Goal: Task Accomplishment & Management: Use online tool/utility

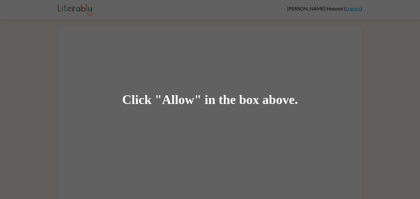
click at [157, 30] on div "Click "Allow" in the box above." at bounding box center [210, 99] width 420 height 199
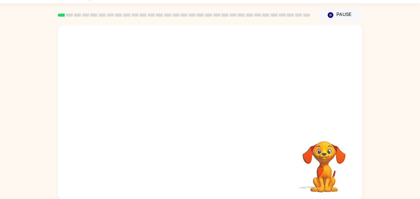
scroll to position [17, 0]
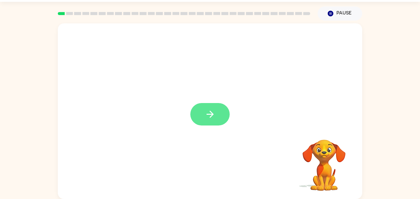
click at [205, 118] on icon "button" at bounding box center [210, 114] width 11 height 11
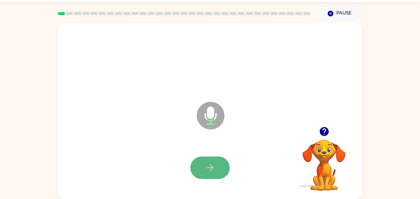
click at [203, 161] on button "button" at bounding box center [209, 167] width 39 height 22
click at [170, 160] on div at bounding box center [210, 168] width 292 height 50
click at [201, 164] on button "button" at bounding box center [209, 167] width 39 height 22
click at [210, 168] on icon "button" at bounding box center [210, 167] width 11 height 11
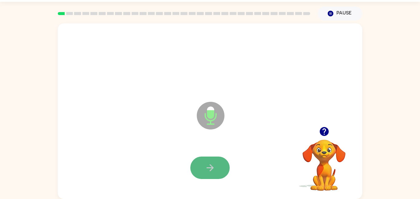
click at [210, 169] on icon "button" at bounding box center [210, 167] width 11 height 11
click at [209, 171] on icon "button" at bounding box center [210, 167] width 11 height 11
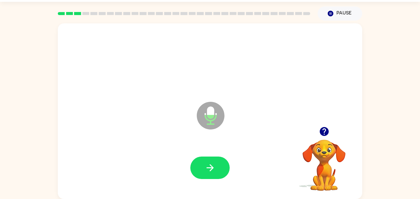
click at [209, 171] on icon "button" at bounding box center [210, 167] width 11 height 11
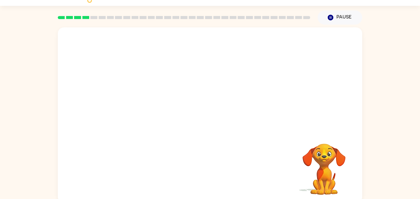
scroll to position [0, 0]
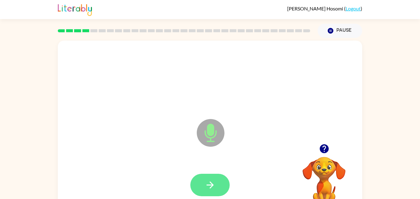
click at [205, 182] on icon "button" at bounding box center [210, 185] width 11 height 11
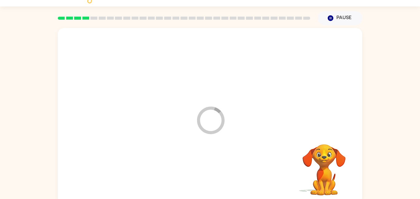
scroll to position [17, 0]
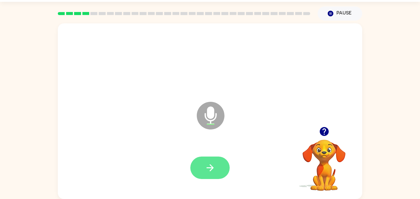
click at [206, 174] on button "button" at bounding box center [209, 167] width 39 height 22
click at [207, 172] on icon "button" at bounding box center [210, 167] width 11 height 11
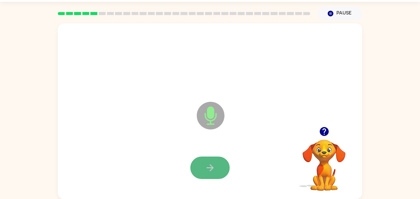
click at [206, 172] on icon "button" at bounding box center [210, 167] width 11 height 11
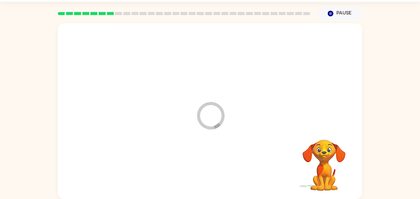
click at [206, 173] on div at bounding box center [210, 168] width 292 height 50
click at [252, 185] on div at bounding box center [210, 168] width 292 height 50
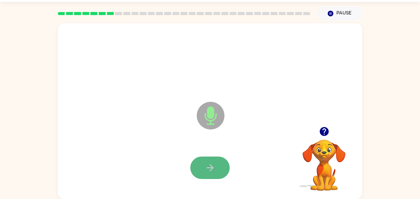
click at [219, 161] on button "button" at bounding box center [209, 167] width 39 height 22
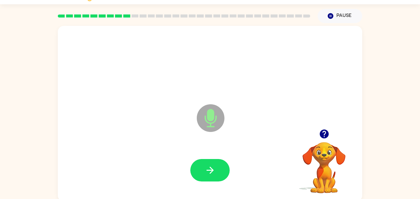
scroll to position [16, 0]
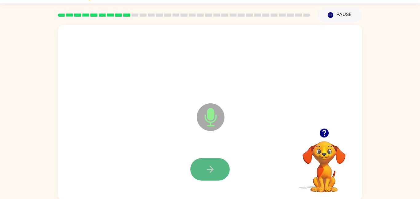
click at [219, 162] on button "button" at bounding box center [209, 169] width 39 height 22
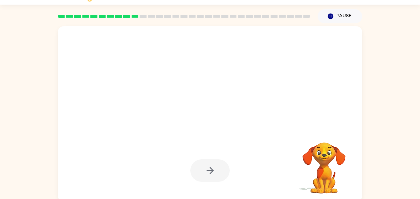
scroll to position [17, 0]
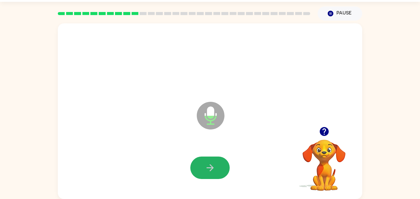
click at [220, 162] on button "button" at bounding box center [209, 167] width 39 height 22
click at [213, 165] on icon "button" at bounding box center [210, 167] width 11 height 11
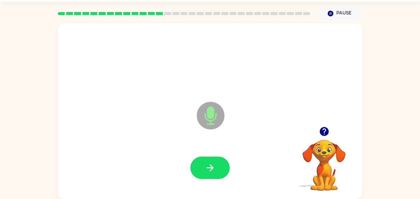
click at [213, 165] on icon "button" at bounding box center [210, 167] width 11 height 11
click at [213, 166] on icon "button" at bounding box center [210, 167] width 11 height 11
click at [212, 160] on button "button" at bounding box center [209, 167] width 39 height 22
click at [213, 162] on icon "button" at bounding box center [210, 167] width 11 height 11
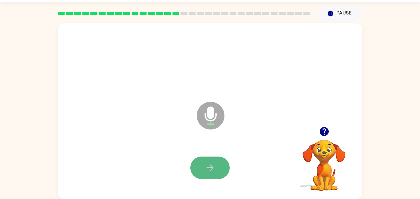
click at [221, 161] on button "button" at bounding box center [209, 167] width 39 height 22
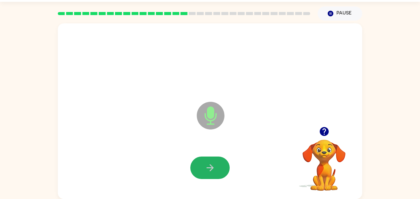
click at [221, 161] on button "button" at bounding box center [209, 167] width 39 height 22
click at [227, 169] on button "button" at bounding box center [209, 167] width 39 height 22
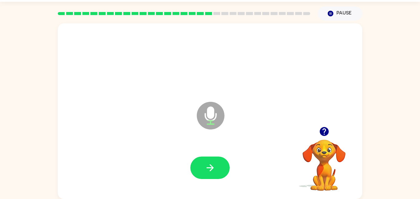
click at [216, 14] on rect at bounding box center [216, 13] width 7 height 3
click at [207, 168] on icon "button" at bounding box center [209, 167] width 7 height 7
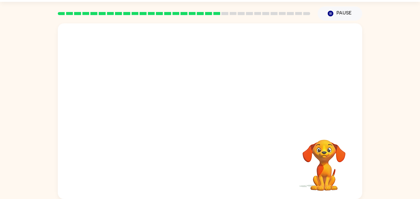
click at [207, 168] on div at bounding box center [210, 168] width 292 height 50
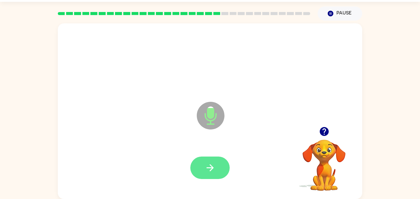
click at [214, 170] on icon "button" at bounding box center [210, 167] width 11 height 11
click at [211, 115] on icon "Microphone The Microphone is here when it is your turn to talk" at bounding box center [241, 123] width 92 height 46
click at [205, 162] on icon "button" at bounding box center [210, 167] width 11 height 11
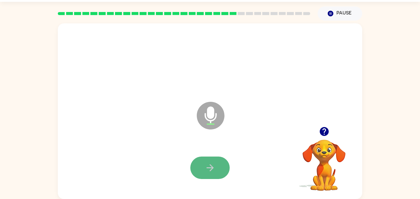
click at [204, 159] on button "button" at bounding box center [209, 167] width 39 height 22
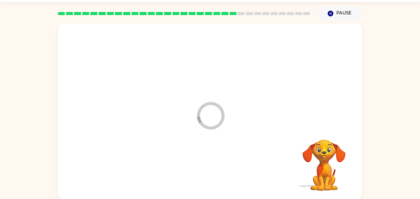
click at [204, 160] on div at bounding box center [210, 168] width 292 height 50
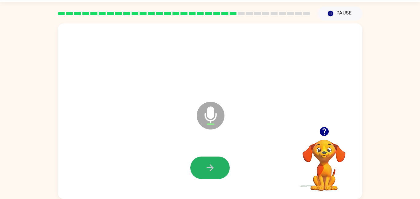
click at [204, 160] on button "button" at bounding box center [209, 167] width 39 height 22
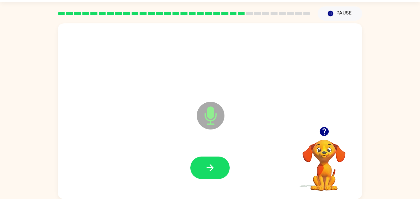
click at [204, 160] on button "button" at bounding box center [209, 167] width 39 height 22
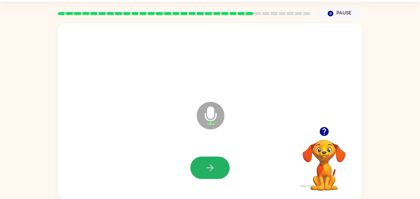
click at [204, 160] on button "button" at bounding box center [209, 167] width 39 height 22
click at [211, 168] on icon "button" at bounding box center [210, 167] width 11 height 11
click at [21, 87] on div "Microphone The Microphone is here when it is your turn to talk Your browser mus…" at bounding box center [210, 110] width 420 height 178
click at [189, 144] on div at bounding box center [210, 168] width 292 height 50
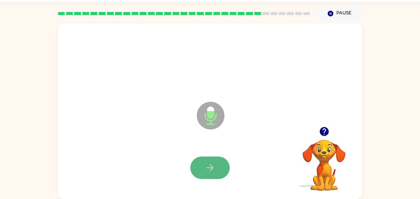
click at [207, 166] on icon "button" at bounding box center [210, 167] width 11 height 11
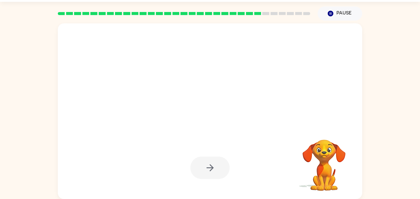
click at [207, 166] on div at bounding box center [209, 167] width 39 height 22
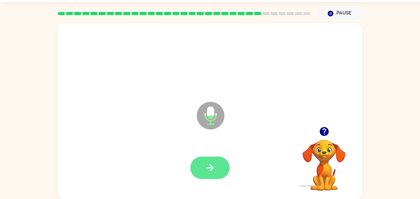
click at [210, 168] on icon "button" at bounding box center [210, 167] width 11 height 11
click at [210, 168] on div at bounding box center [209, 167] width 39 height 22
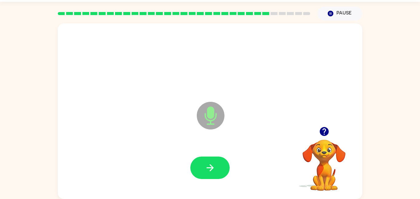
click at [233, 187] on div at bounding box center [210, 168] width 292 height 50
click at [216, 172] on button "button" at bounding box center [209, 167] width 39 height 22
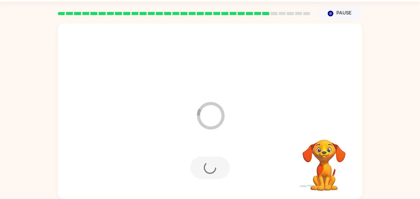
click at [190, 138] on div "Loader Your response is being sent to our graders" at bounding box center [210, 111] width 304 height 176
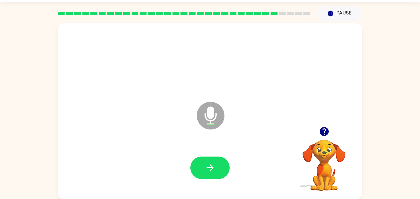
click at [190, 138] on div "Microphone The Microphone is here when it is your turn to talk" at bounding box center [210, 111] width 304 height 176
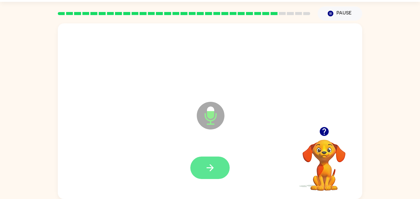
click at [219, 171] on button "button" at bounding box center [209, 167] width 39 height 22
click at [227, 169] on button "button" at bounding box center [209, 167] width 39 height 22
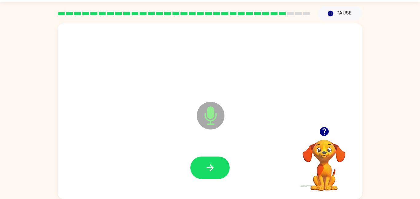
click at [227, 169] on button "button" at bounding box center [209, 167] width 39 height 22
click at [214, 165] on icon "button" at bounding box center [210, 167] width 11 height 11
click at [220, 168] on button "button" at bounding box center [209, 167] width 39 height 22
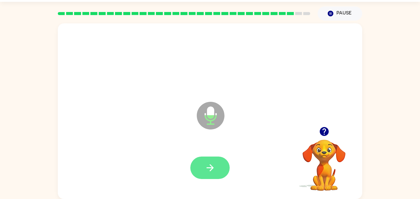
click at [218, 165] on button "button" at bounding box center [209, 167] width 39 height 22
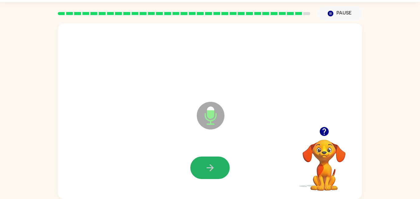
click at [220, 165] on button "button" at bounding box center [209, 167] width 39 height 22
click at [219, 165] on button "button" at bounding box center [209, 167] width 39 height 22
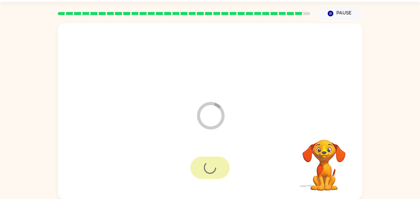
scroll to position [6, 0]
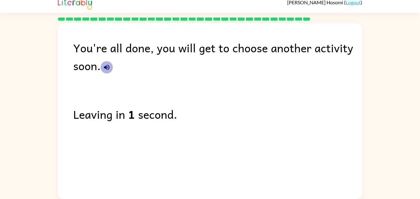
click at [105, 65] on icon "button" at bounding box center [106, 67] width 7 height 7
